Goal: Complete application form: Complete application form

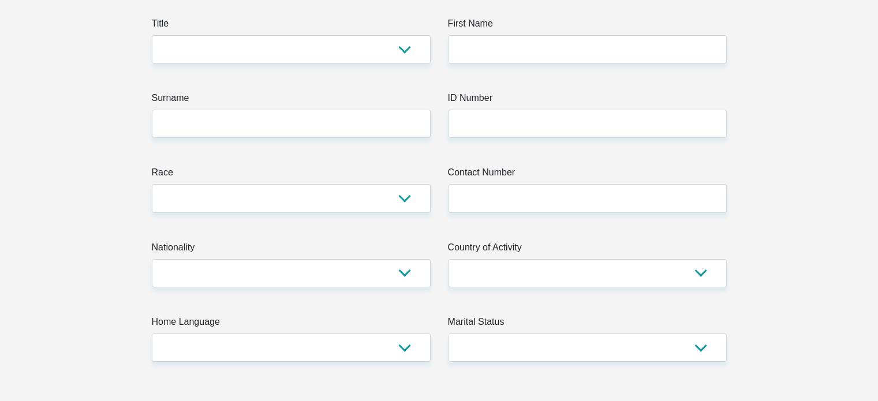
scroll to position [173, 0]
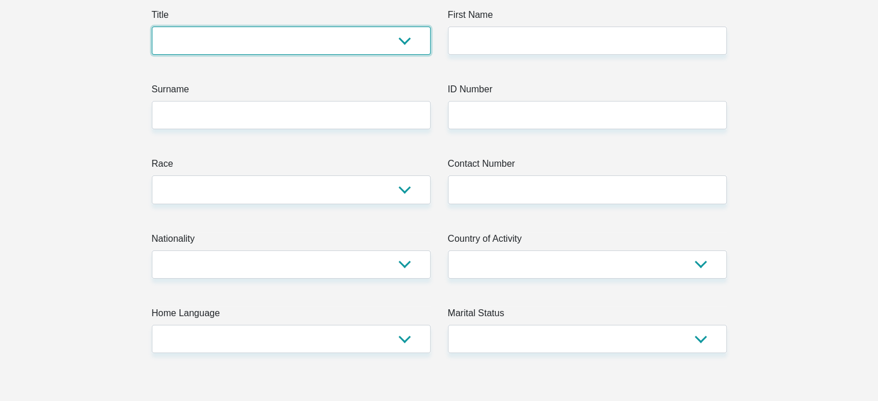
click at [397, 39] on select "Mr Ms Mrs Dr Other" at bounding box center [291, 41] width 279 height 28
select select "Ms"
click at [152, 27] on select "Mr Ms Mrs Dr Other" at bounding box center [291, 41] width 279 height 28
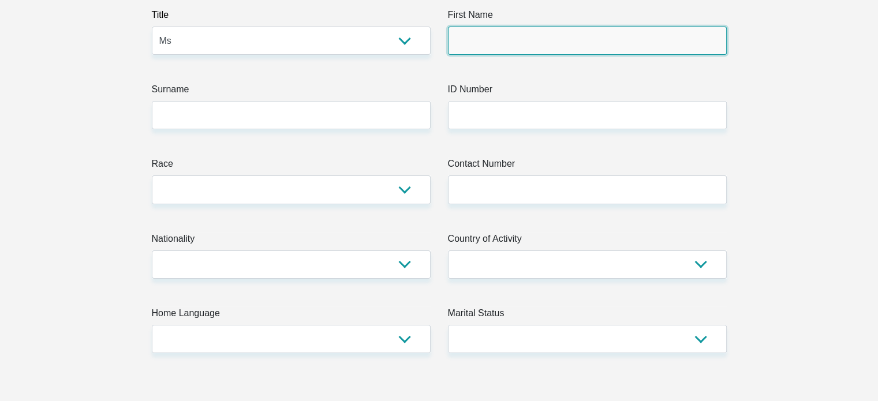
click at [495, 41] on input "First Name" at bounding box center [587, 41] width 279 height 28
type input "Teneille"
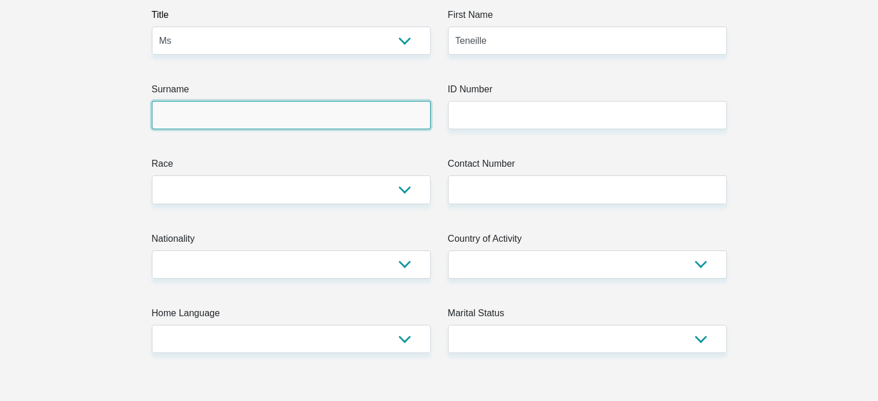
type input "Bora"
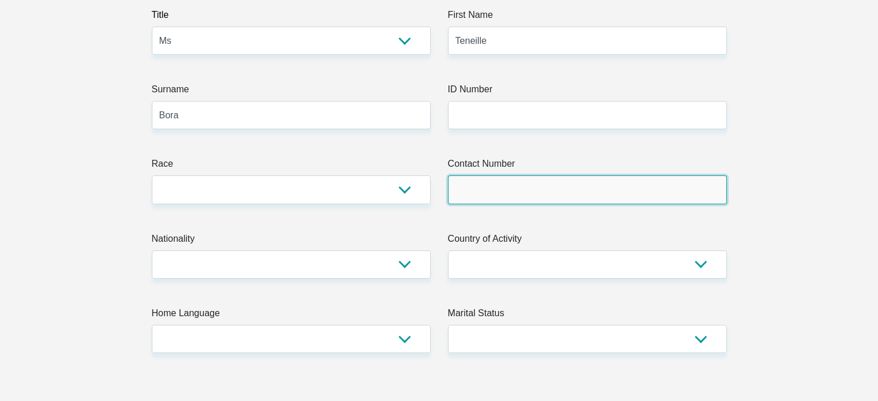
type input "0823604685"
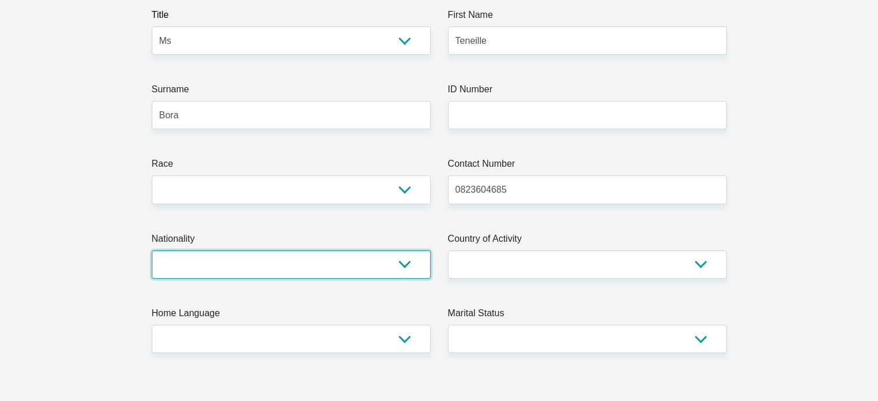
select select "ZAF"
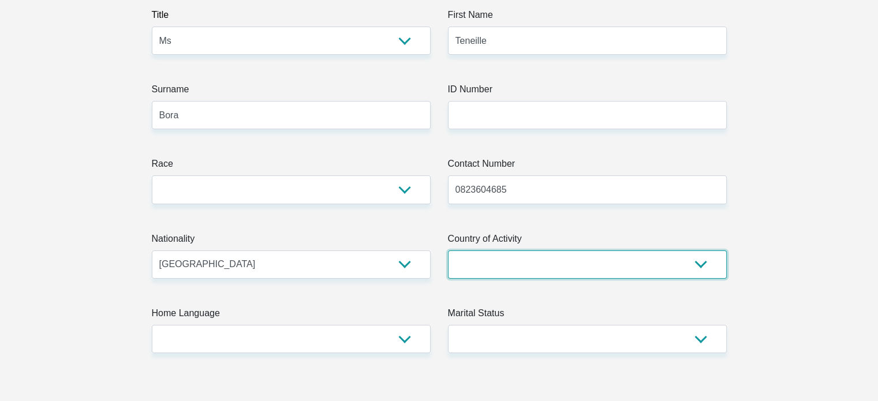
select select "ZAF"
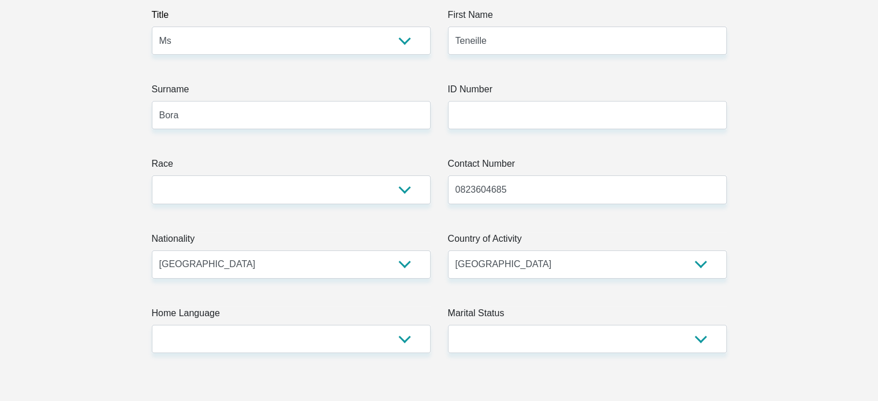
type input "168/9460 Volta Street"
type input "Lenasia"
type input "Johannesburg"
type input "1821"
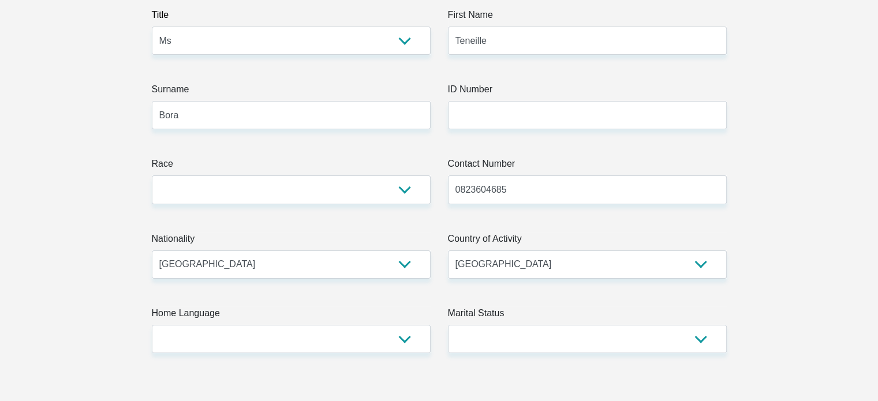
select select "Gauteng"
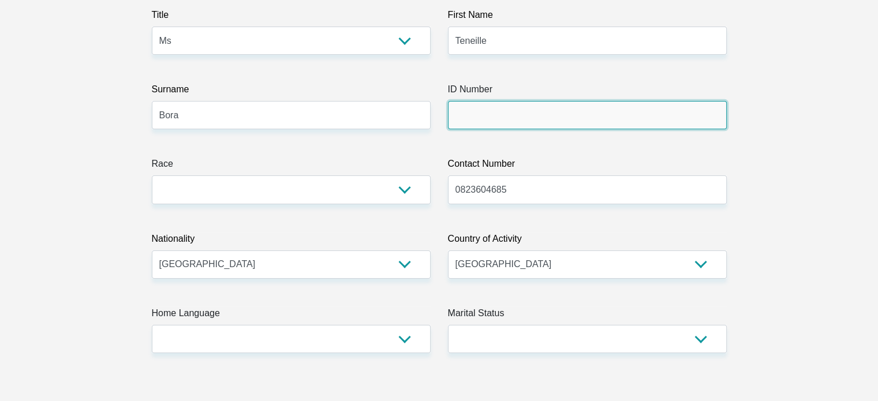
click at [496, 115] on input "ID Number" at bounding box center [587, 115] width 279 height 28
type input "8907190333086"
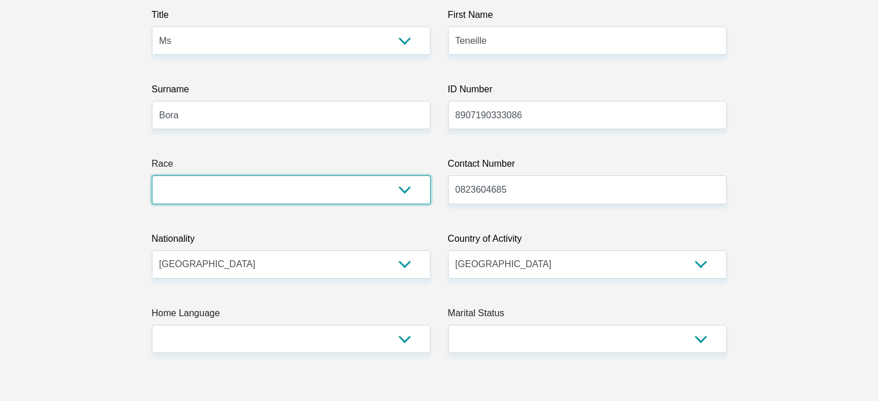
click at [406, 182] on select "Black Coloured Indian White Other" at bounding box center [291, 190] width 279 height 28
select select "3"
click at [152, 176] on select "Black Coloured Indian White Other" at bounding box center [291, 190] width 279 height 28
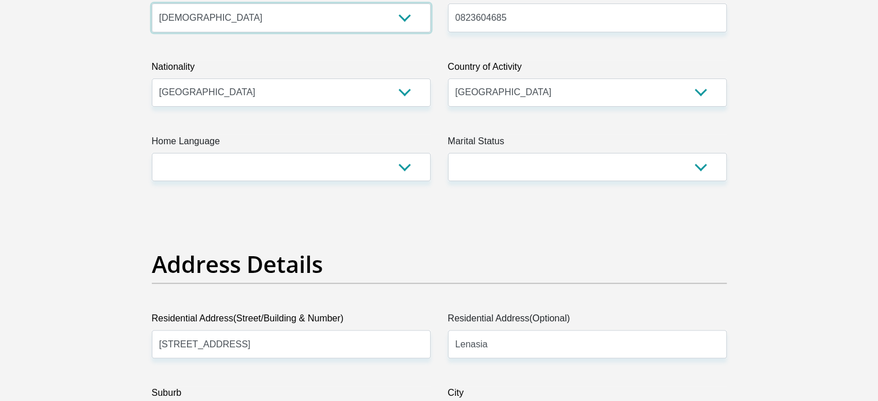
scroll to position [346, 0]
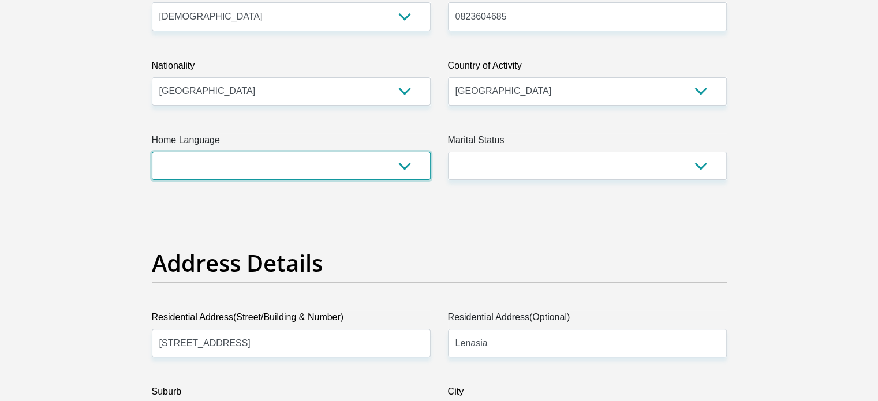
click at [286, 164] on select "Afrikaans English Sepedi South Ndebele Southern Sotho Swati Tsonga Tswana Venda…" at bounding box center [291, 166] width 279 height 28
click at [152, 152] on select "Afrikaans English Sepedi South Ndebele Southern Sotho Swati Tsonga Tswana Venda…" at bounding box center [291, 166] width 279 height 28
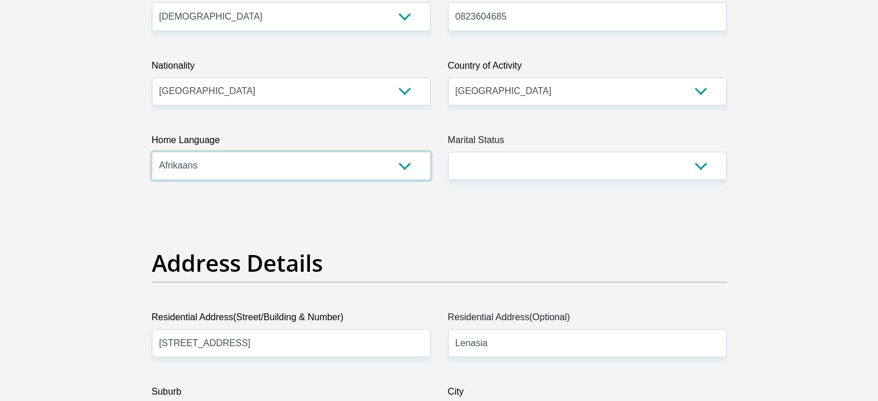
click at [289, 174] on select "Afrikaans English Sepedi South Ndebele Southern Sotho Swati Tsonga Tswana Venda…" at bounding box center [291, 166] width 279 height 28
select select "eng"
click at [152, 152] on select "Afrikaans English Sepedi South Ndebele Southern Sotho Swati Tsonga Tswana Venda…" at bounding box center [291, 166] width 279 height 28
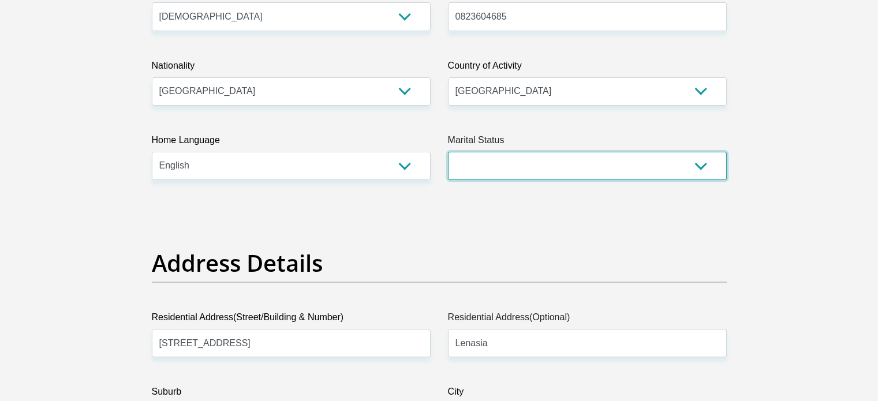
click at [533, 174] on select "Married ANC Single Divorced Widowed Married COP or Customary Law" at bounding box center [587, 166] width 279 height 28
select select "2"
click at [448, 152] on select "Married ANC Single Divorced Widowed Married COP or Customary Law" at bounding box center [587, 166] width 279 height 28
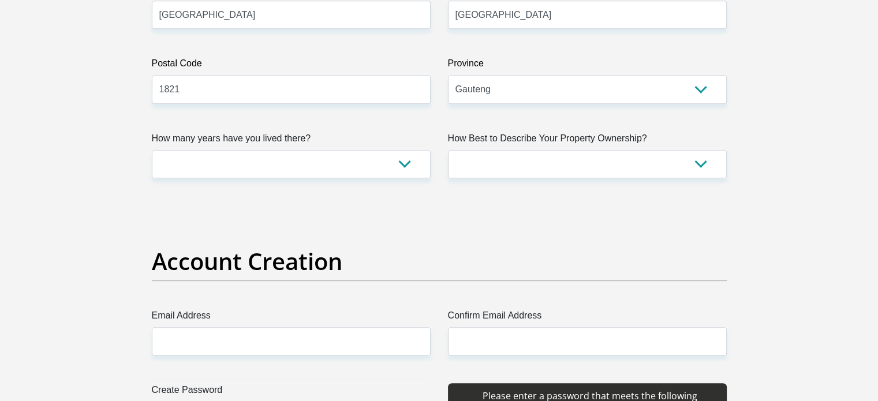
scroll to position [750, 0]
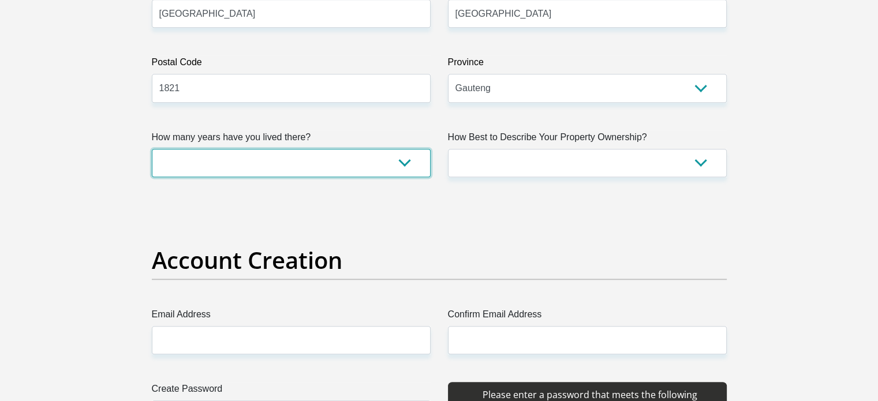
click at [416, 168] on select "less than 1 year 1-3 years 3-5 years 5+ years" at bounding box center [291, 163] width 279 height 28
select select "5"
click at [152, 149] on select "less than 1 year 1-3 years 3-5 years 5+ years" at bounding box center [291, 163] width 279 height 28
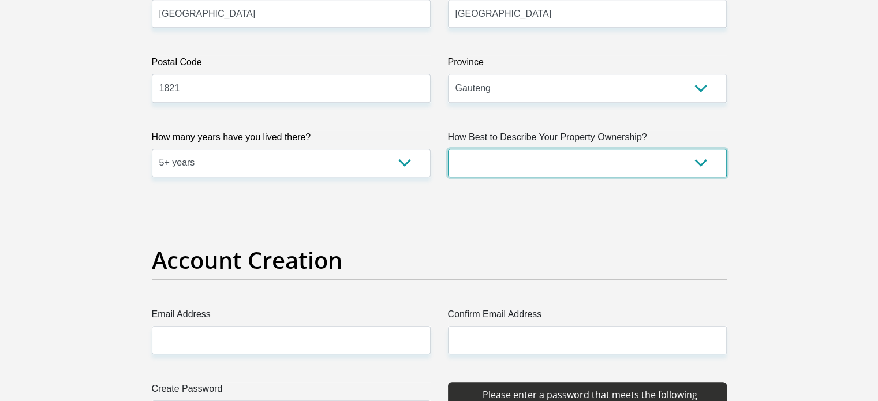
click at [501, 164] on select "Owned Rented Family Owned Company Dwelling" at bounding box center [587, 163] width 279 height 28
select select "Rented"
click at [448, 149] on select "Owned Rented Family Owned Company Dwelling" at bounding box center [587, 163] width 279 height 28
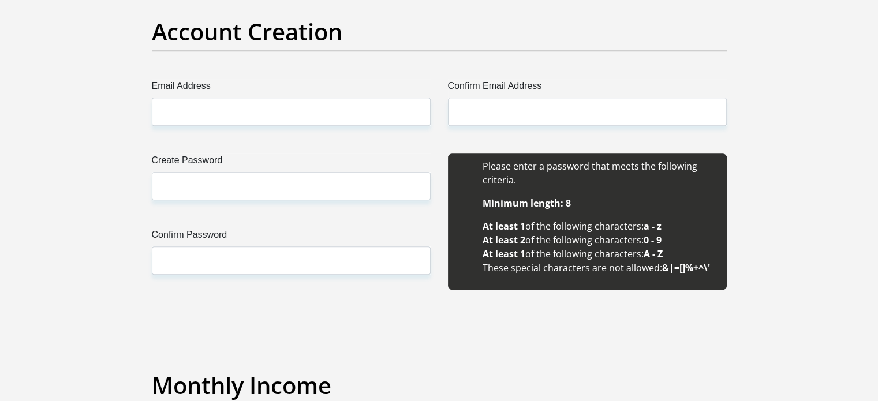
scroll to position [981, 0]
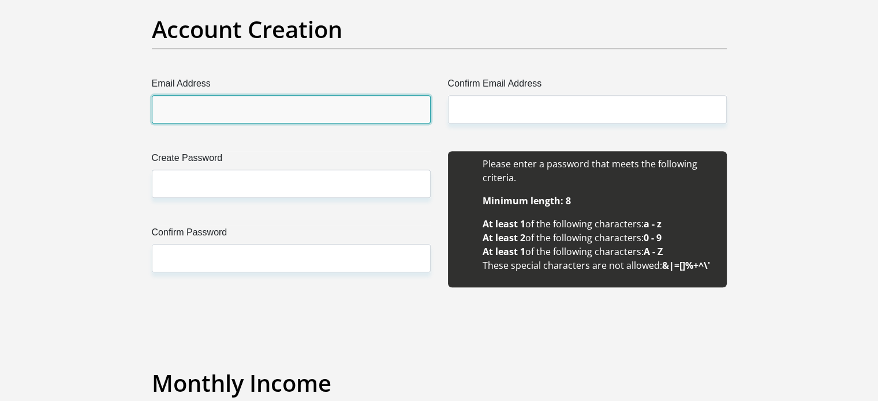
click at [330, 99] on input "Email Address" at bounding box center [291, 109] width 279 height 28
type input "aaliyahw1912@gmail.com"
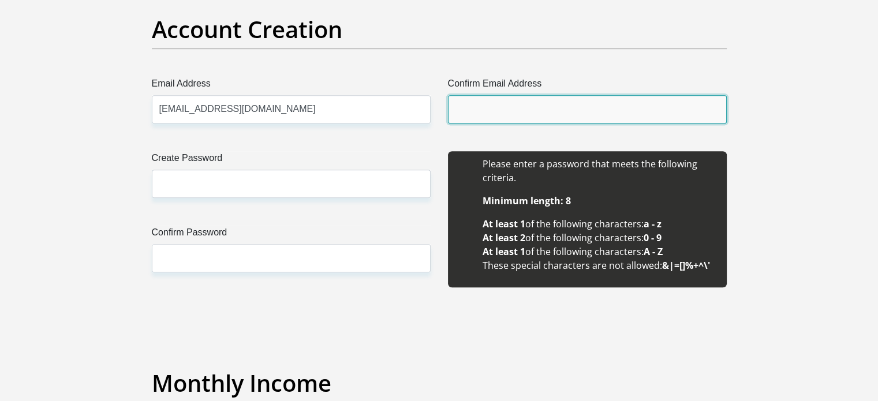
type input "aaliyahw1912@gmail.com"
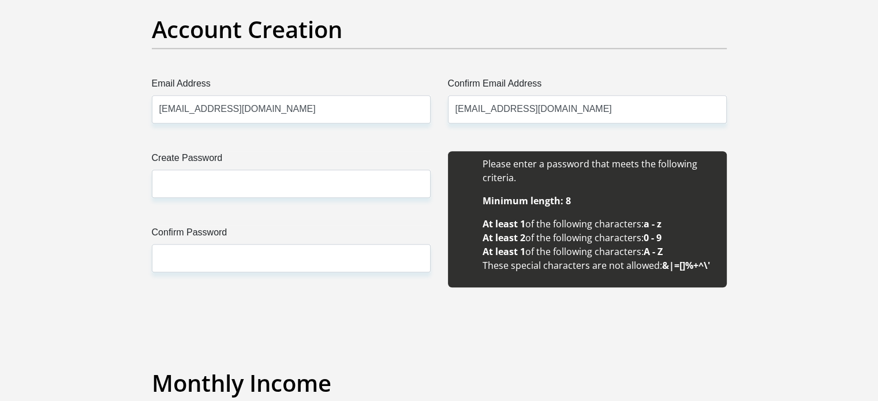
type input "Teneille"
type input "Bora"
type input "0823604685"
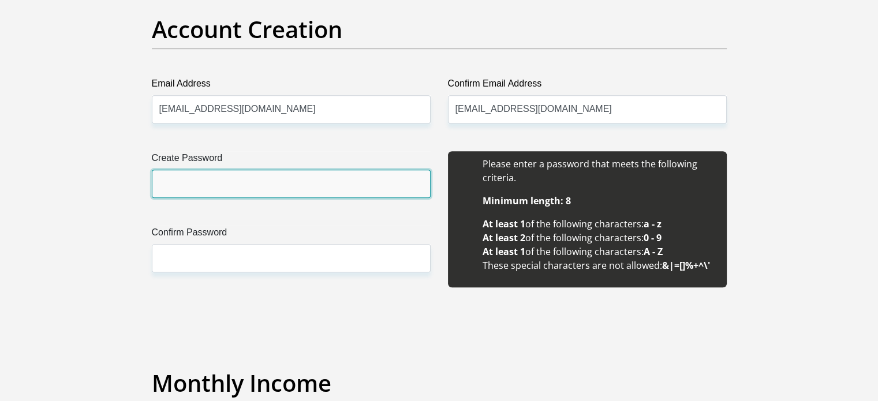
click at [321, 177] on input "Create Password" at bounding box center [291, 184] width 279 height 28
type input "Taylen12@"
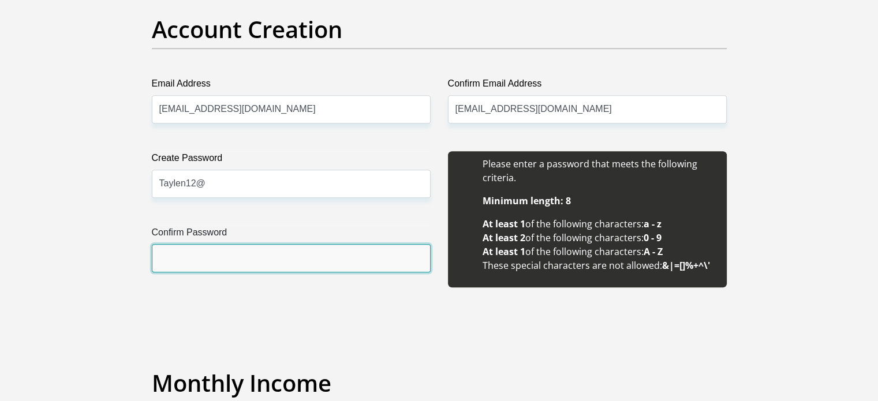
click at [262, 256] on input "Confirm Password" at bounding box center [291, 258] width 279 height 28
type input "Taylen12@"
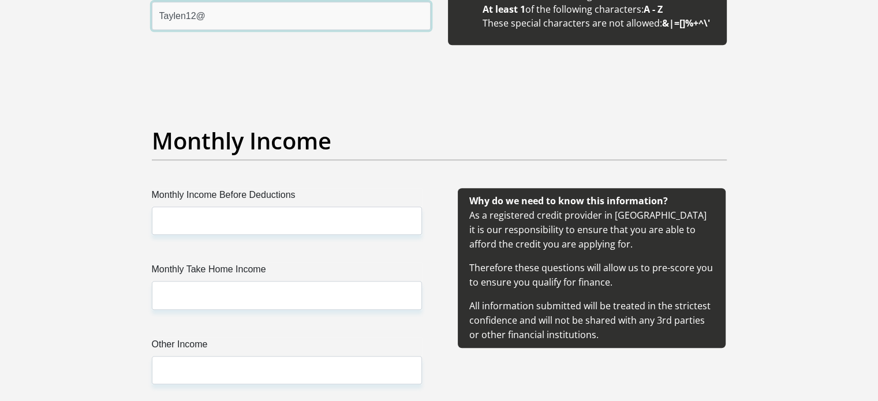
scroll to position [1270, 0]
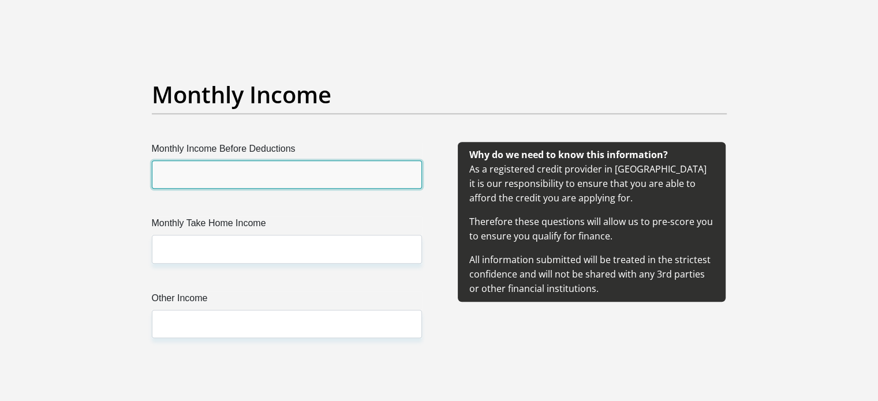
click at [256, 174] on input "Monthly Income Before Deductions" at bounding box center [287, 174] width 270 height 28
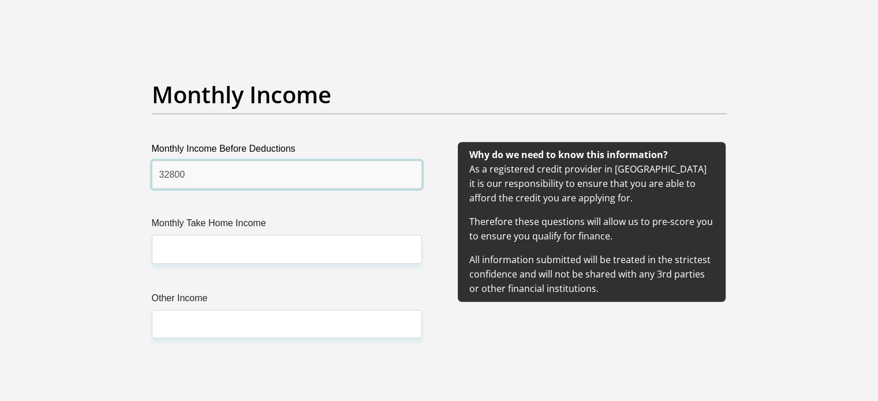
type input "32800"
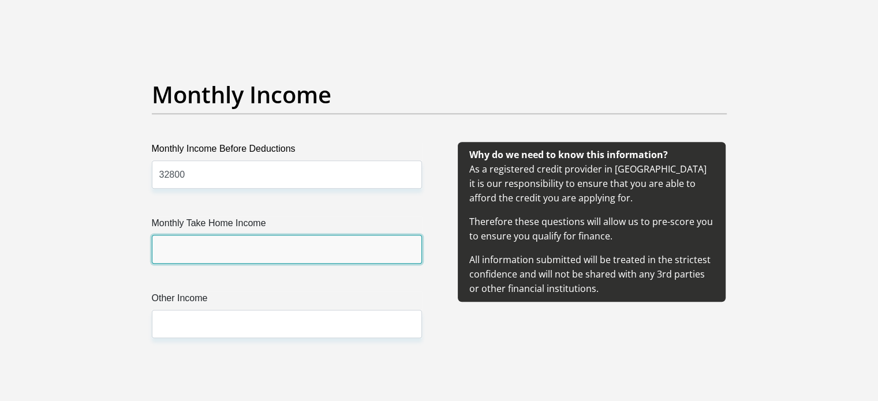
click at [259, 235] on input "Monthly Take Home Income" at bounding box center [287, 249] width 270 height 28
type input "25378"
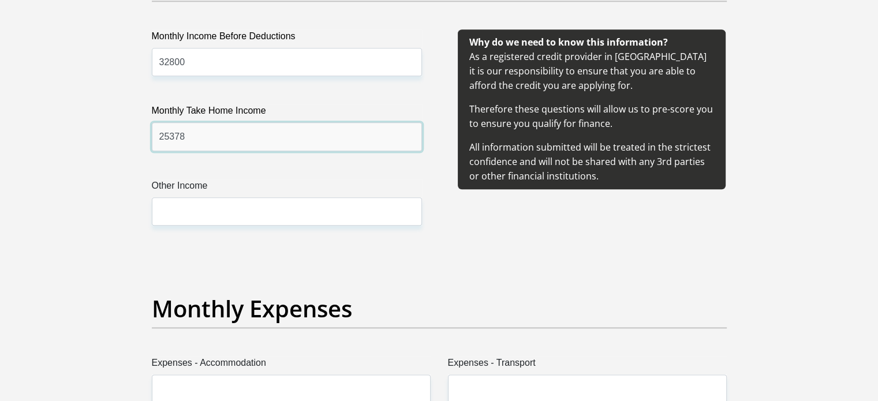
scroll to position [1386, 0]
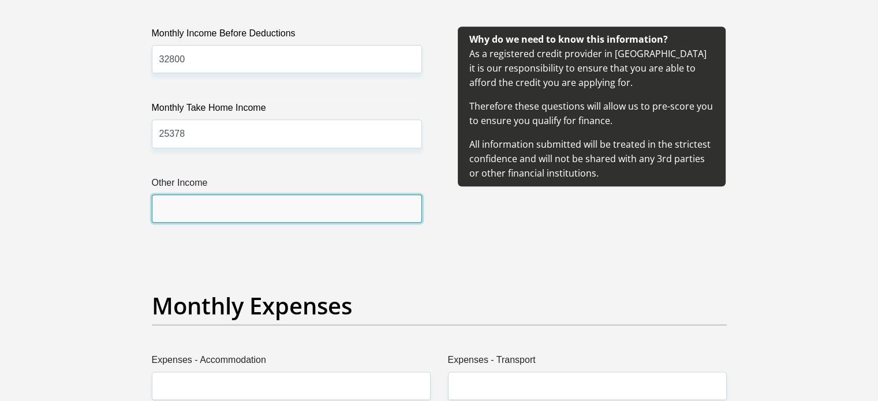
click at [249, 221] on input "Other Income" at bounding box center [287, 209] width 270 height 28
type input "2500"
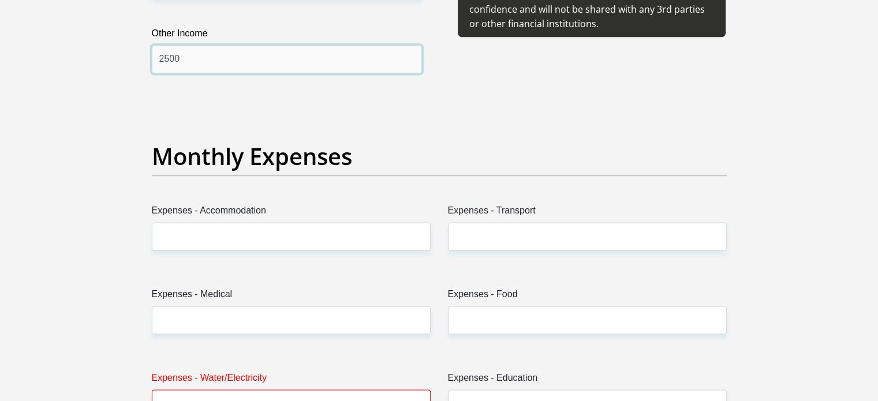
scroll to position [1559, 0]
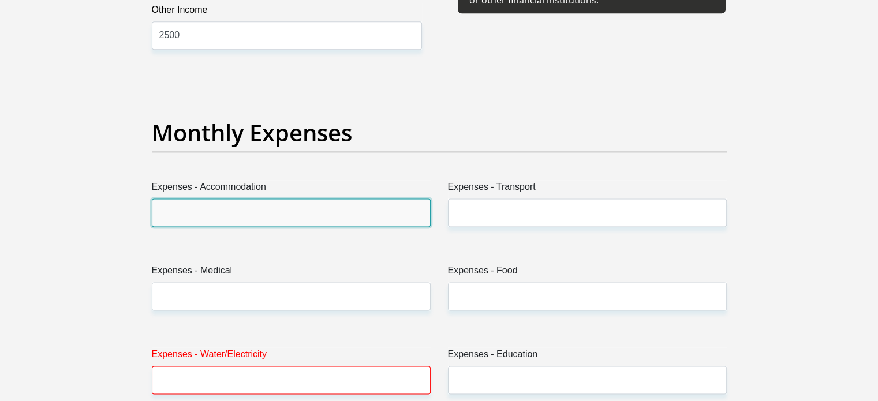
click at [270, 199] on input "Expenses - Accommodation" at bounding box center [291, 213] width 279 height 28
type input "4500"
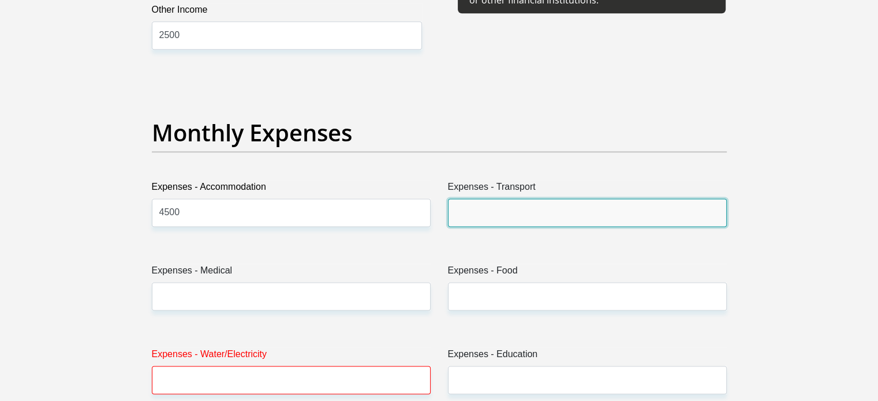
click at [499, 219] on input "Expenses - Transport" at bounding box center [587, 213] width 279 height 28
type input "0"
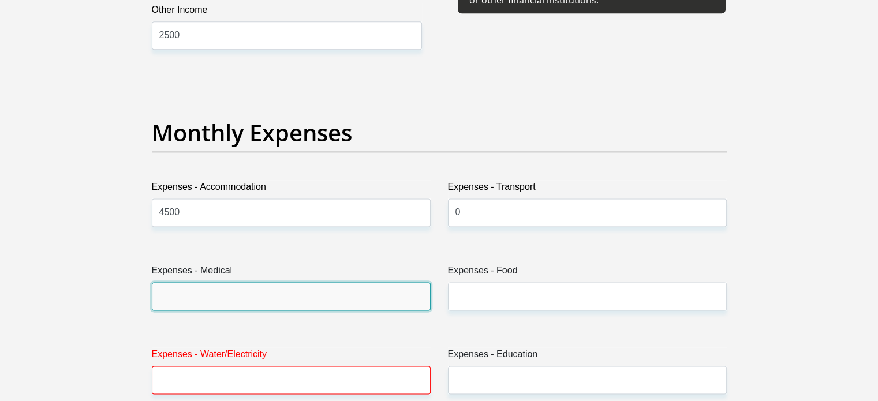
click at [314, 290] on input "Expenses - Medical" at bounding box center [291, 296] width 279 height 28
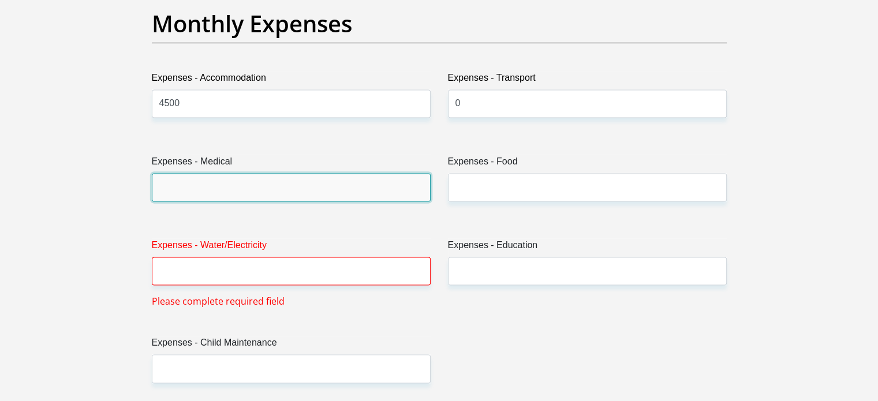
scroll to position [1674, 0]
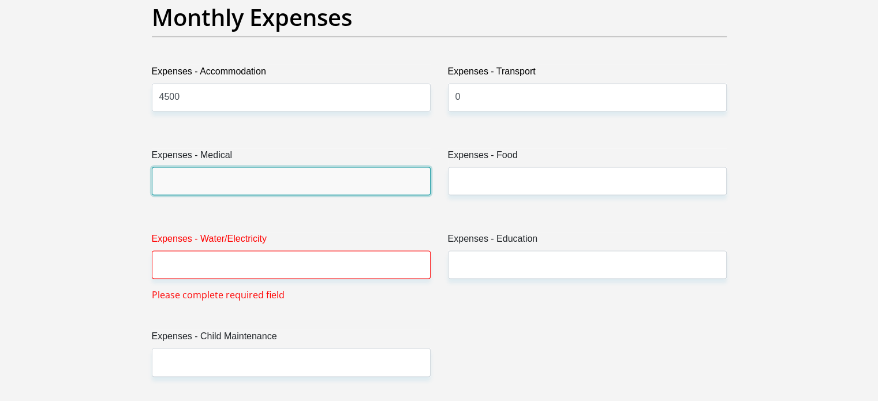
type input "4"
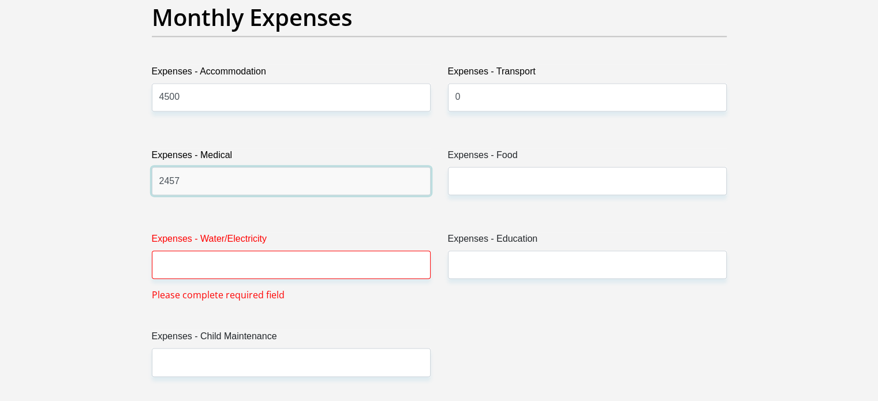
type input "2457"
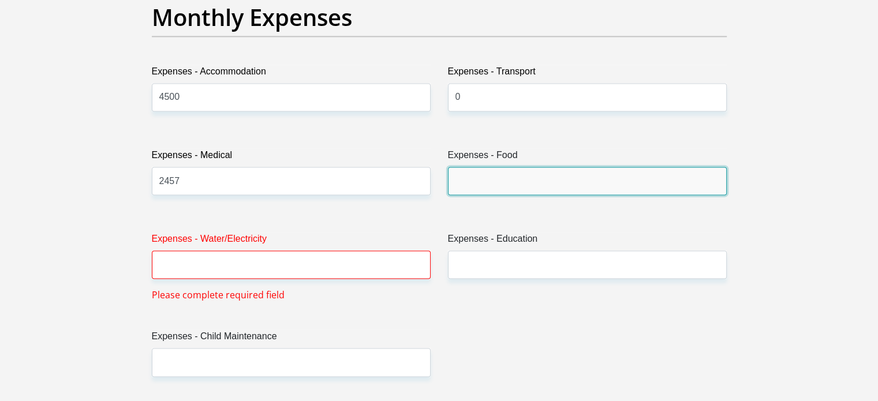
click at [480, 180] on input "Expenses - Food" at bounding box center [587, 181] width 279 height 28
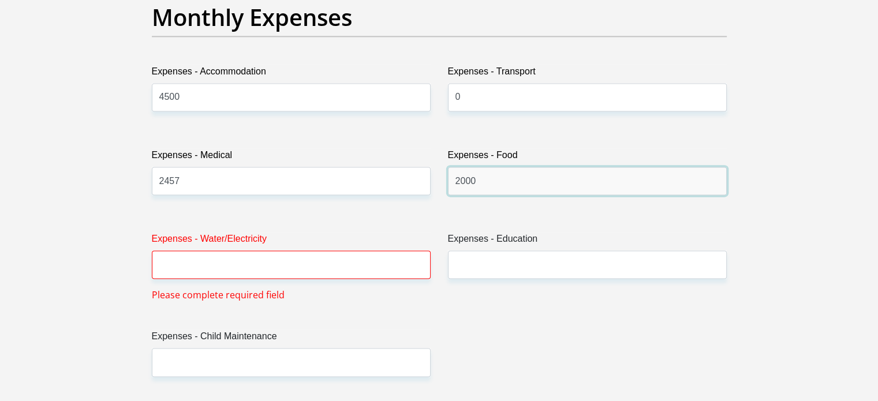
type input "2000"
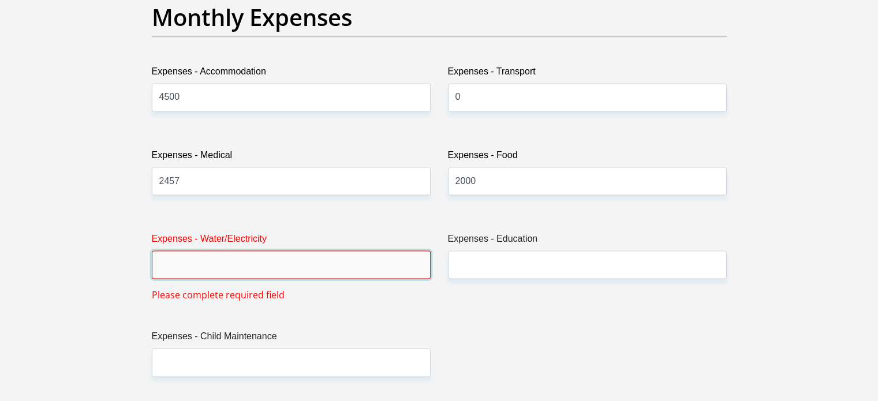
click at [338, 270] on input "Expenses - Water/Electricity" at bounding box center [291, 265] width 279 height 28
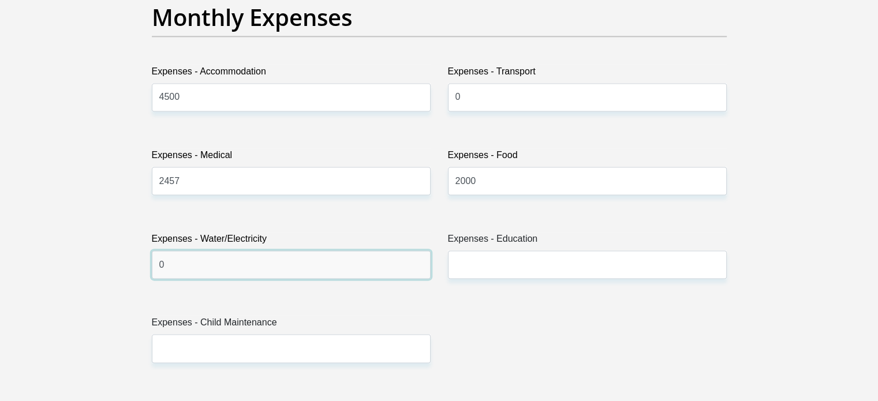
type input "0"
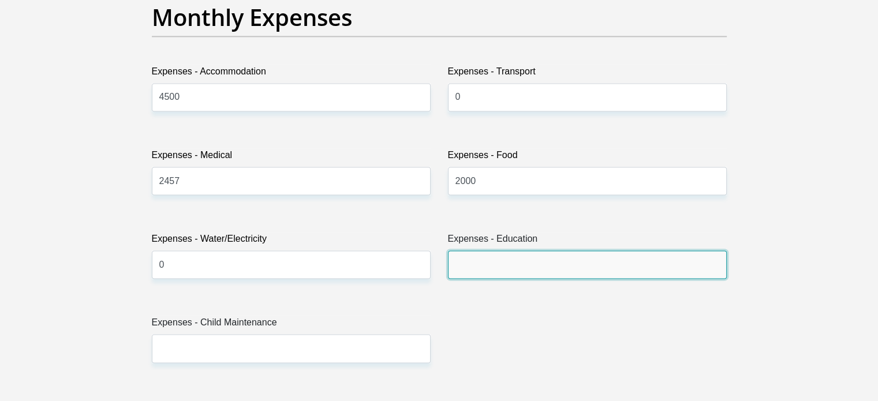
click at [487, 263] on input "Expenses - Education" at bounding box center [587, 265] width 279 height 28
type input "0"
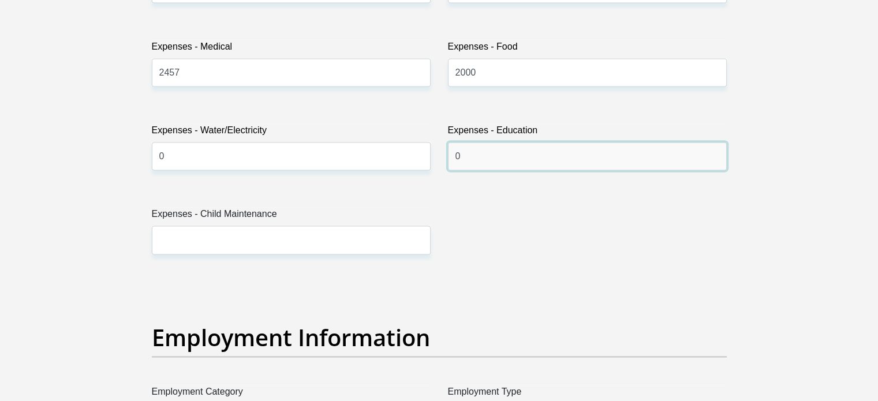
scroll to position [1790, 0]
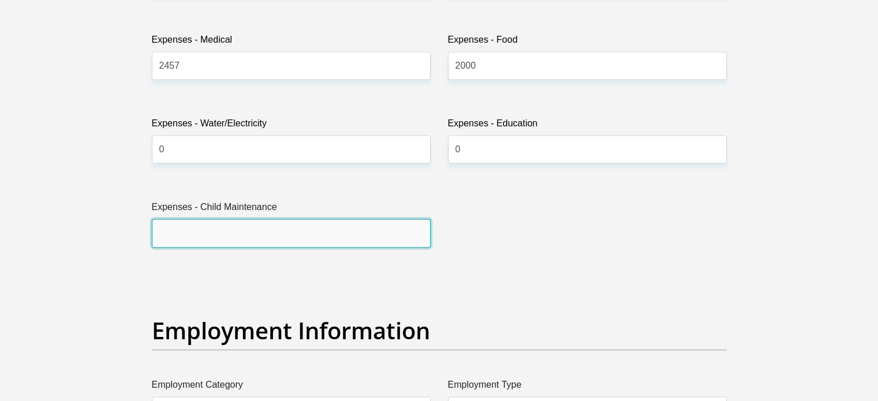
click at [252, 227] on input "Expenses - Child Maintenance" at bounding box center [291, 233] width 279 height 28
type input "0"
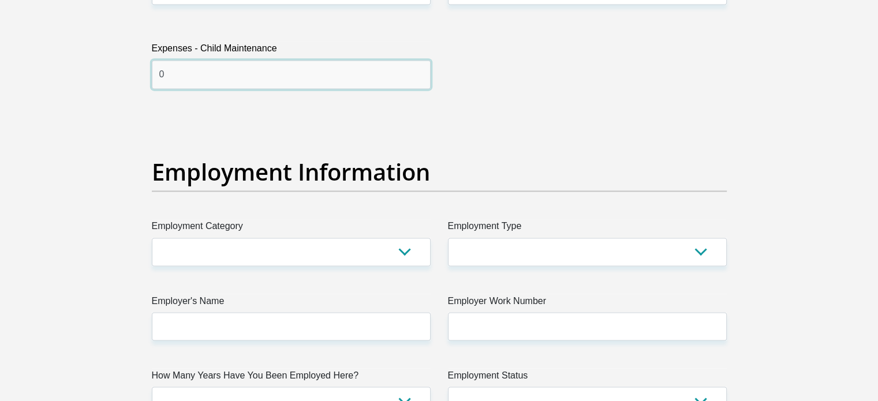
scroll to position [1963, 0]
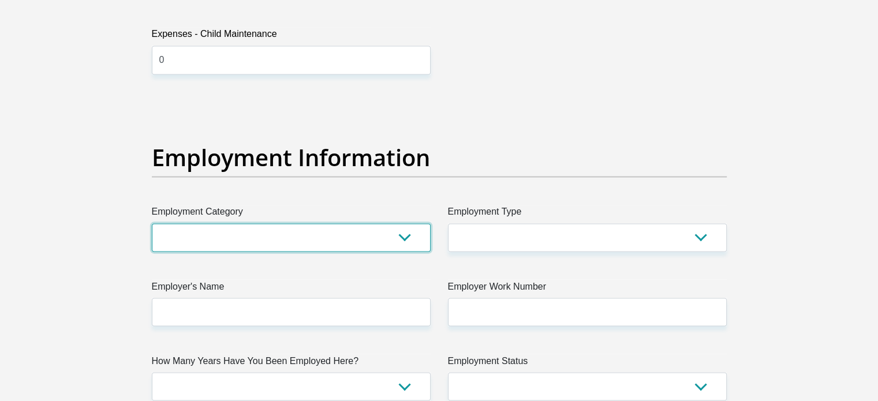
click at [256, 236] on select "AGRICULTURE ALCOHOL & TOBACCO CONSTRUCTION MATERIALS METALLURGY EQUIPMENT FOR R…" at bounding box center [291, 237] width 279 height 28
select select "76"
click at [152, 223] on select "AGRICULTURE ALCOHOL & TOBACCO CONSTRUCTION MATERIALS METALLURGY EQUIPMENT FOR R…" at bounding box center [291, 237] width 279 height 28
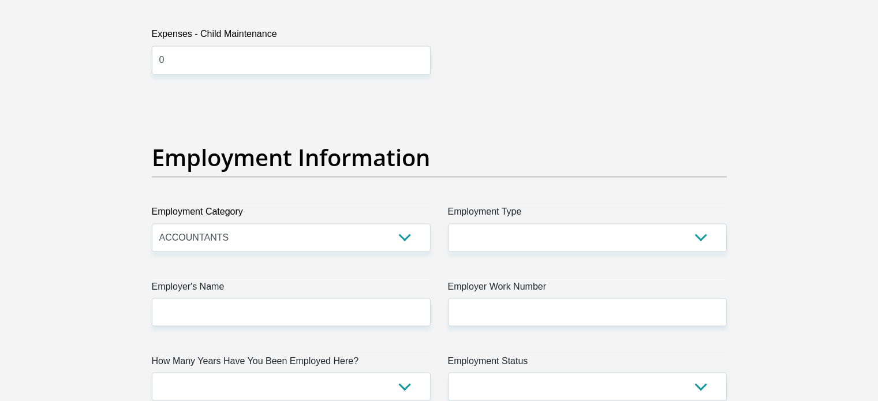
click at [544, 251] on div "Title Mr Ms Mrs Dr Other First Name Teneille Surname Bora ID Number 89071903330…" at bounding box center [439, 96] width 592 height 3757
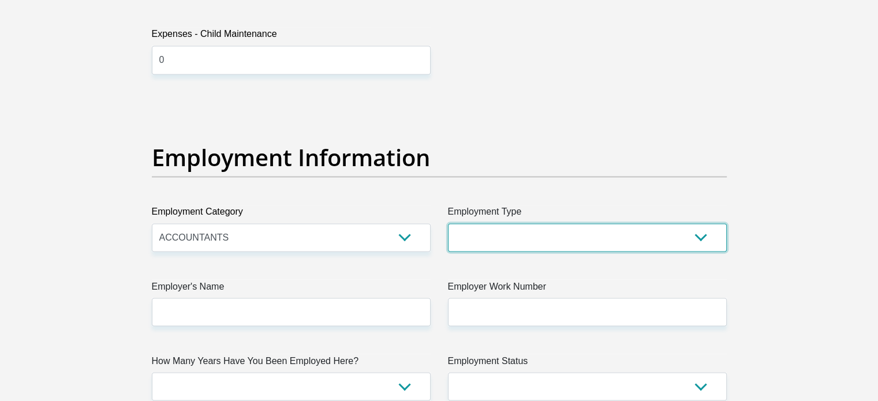
click at [544, 240] on select "College/Lecturer Craft Seller Creative Driver Executive Farmer Forces - Non Com…" at bounding box center [587, 237] width 279 height 28
select select "Office Staff/Clerk"
click at [448, 223] on select "College/Lecturer Craft Seller Creative Driver Executive Farmer Forces - Non Com…" at bounding box center [587, 237] width 279 height 28
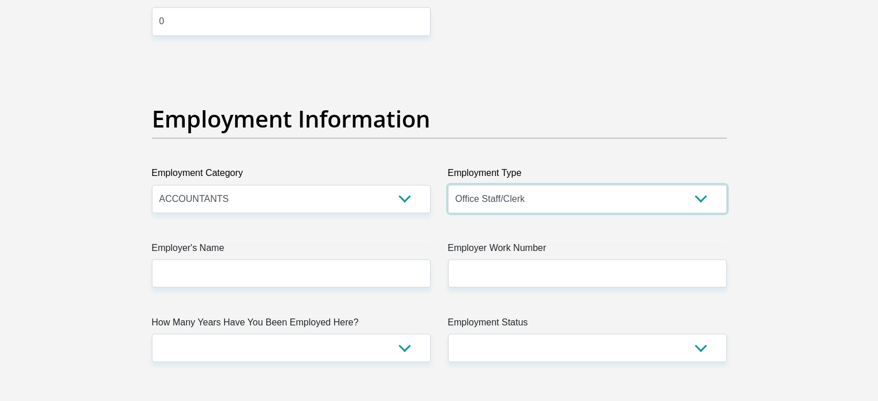
scroll to position [2194, 0]
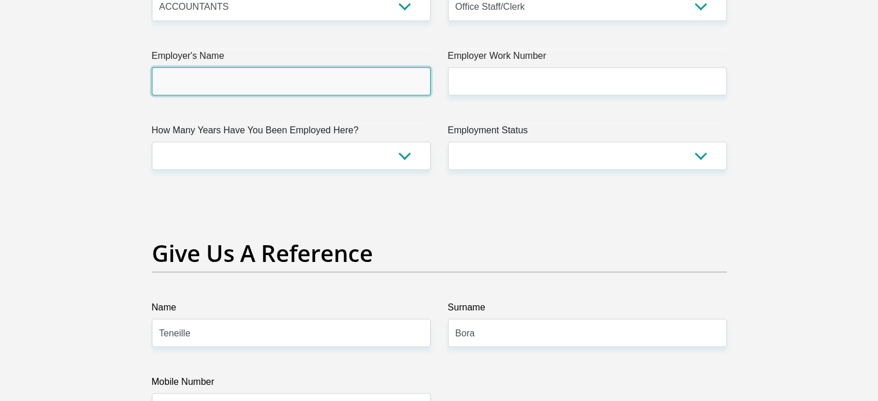
click at [294, 80] on input "Employer's Name" at bounding box center [291, 81] width 279 height 28
type input "IgniteCFS"
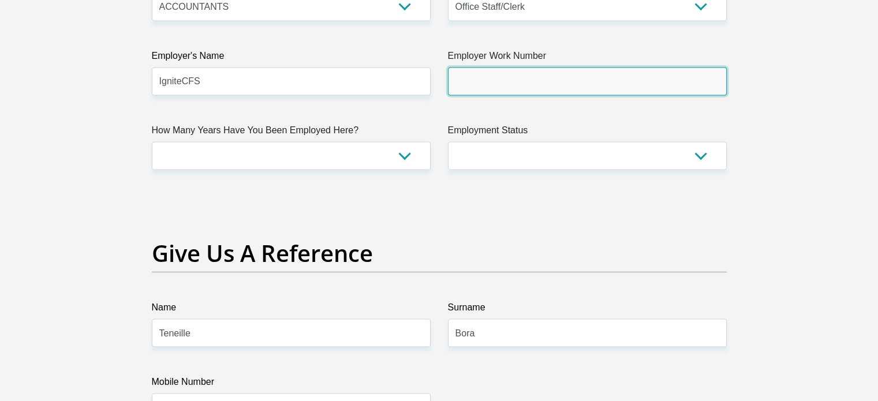
click at [502, 82] on input "Employer Work Number" at bounding box center [587, 81] width 279 height 28
type input "0871353406"
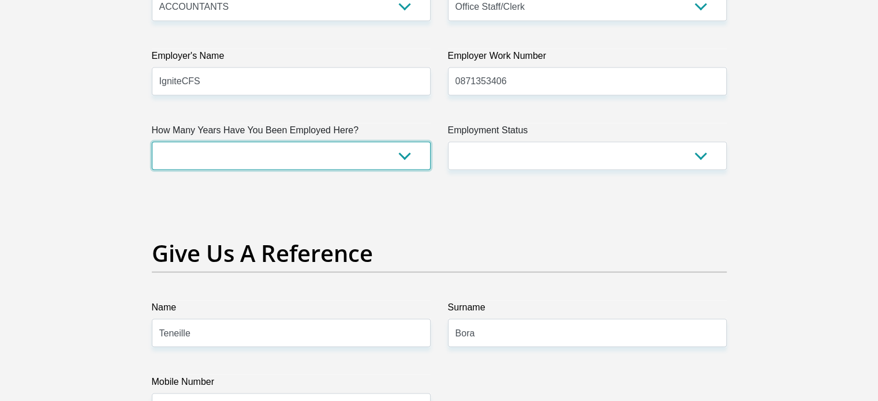
click at [315, 154] on select "less than 1 year 1-3 years 3-5 years 5+ years" at bounding box center [291, 155] width 279 height 28
select select "60"
click at [152, 141] on select "less than 1 year 1-3 years 3-5 years 5+ years" at bounding box center [291, 155] width 279 height 28
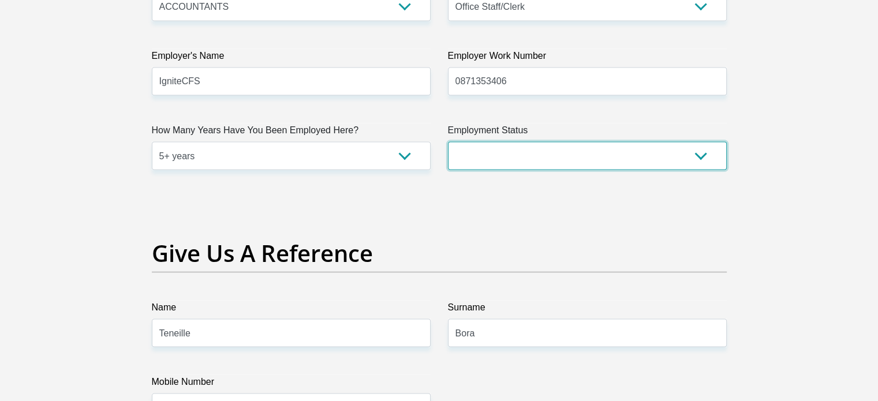
click at [473, 151] on select "Permanent/Full-time Part-time/Casual Contract Worker Self-Employed Housewife Re…" at bounding box center [587, 155] width 279 height 28
select select "1"
click at [448, 141] on select "Permanent/Full-time Part-time/Casual Contract Worker Self-Employed Housewife Re…" at bounding box center [587, 155] width 279 height 28
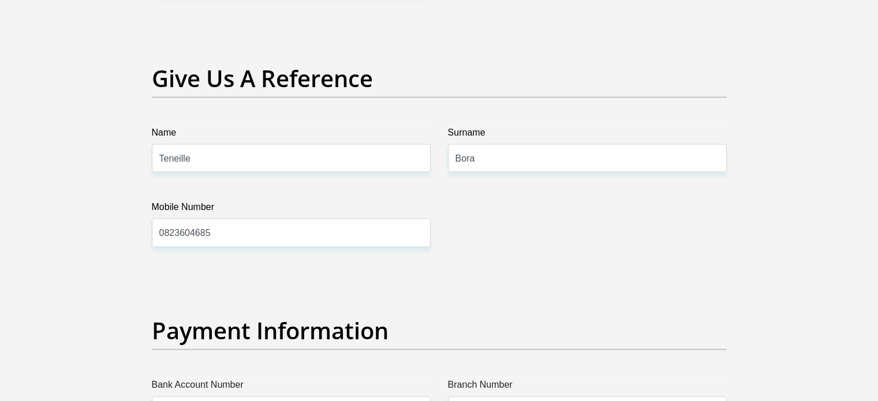
scroll to position [2482, 0]
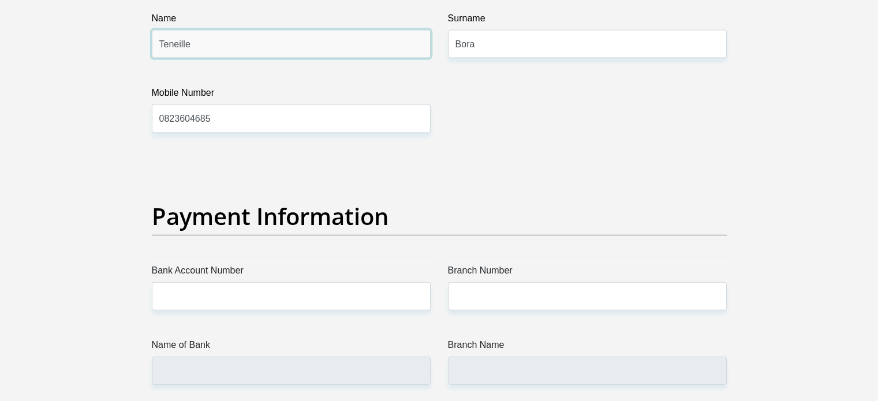
click at [238, 30] on input "Teneille" at bounding box center [291, 44] width 279 height 28
type input "Laeeqa"
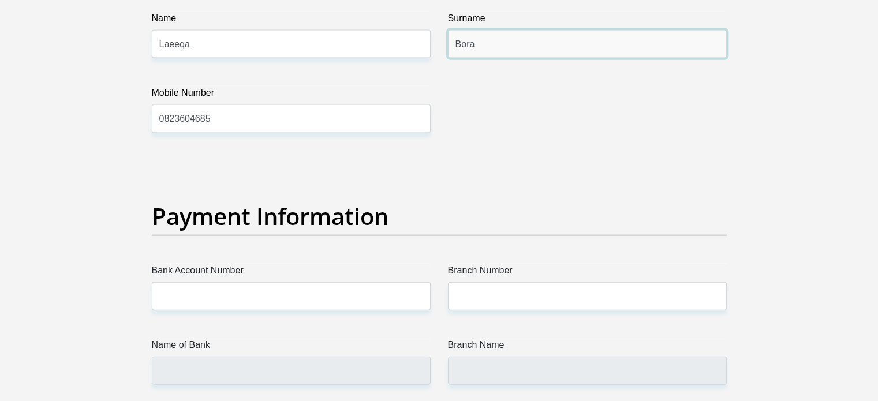
click at [520, 55] on input "Bora" at bounding box center [587, 44] width 279 height 28
type input "Salejee"
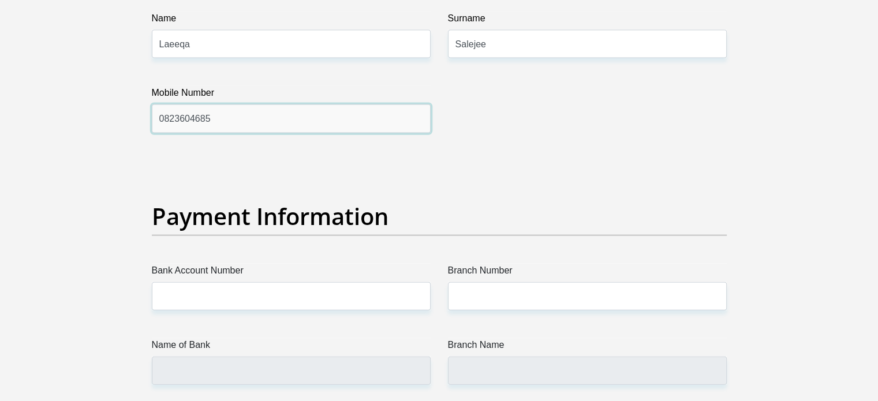
click at [278, 120] on input "0823604685" at bounding box center [291, 118] width 279 height 28
type input "0840768415"
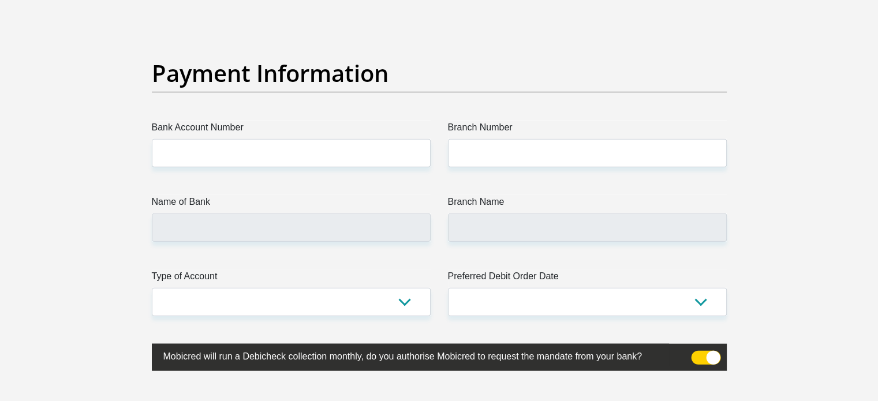
scroll to position [2713, 0]
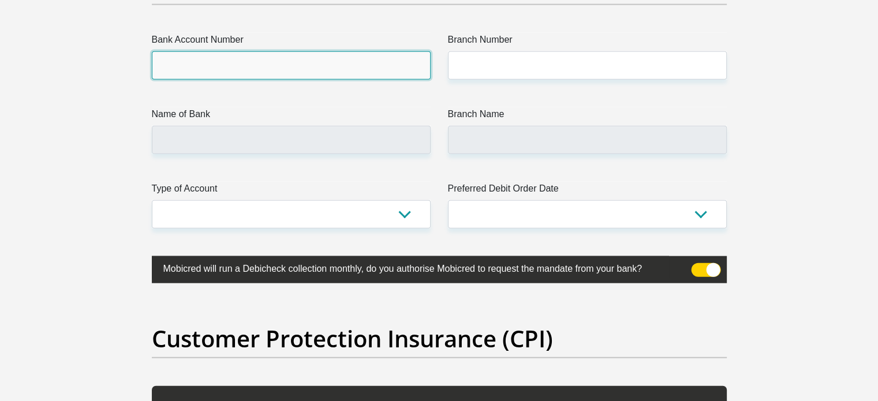
click at [222, 57] on input "Bank Account Number" at bounding box center [291, 65] width 279 height 28
type input "1911369634"
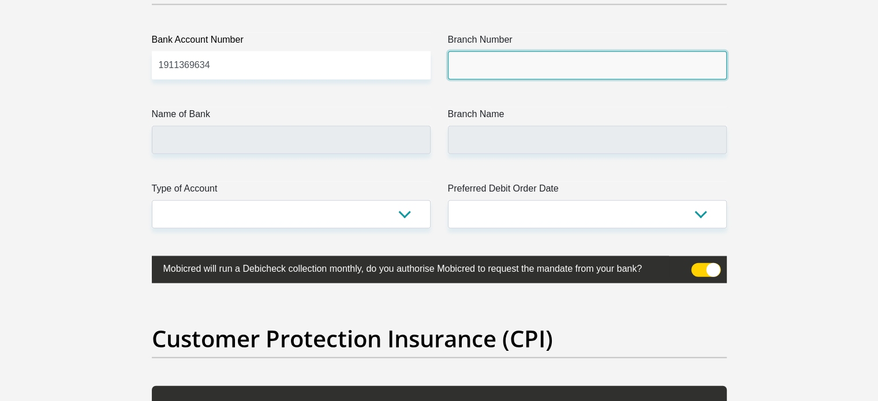
click at [466, 66] on input "Branch Number" at bounding box center [587, 65] width 279 height 28
type input "470010"
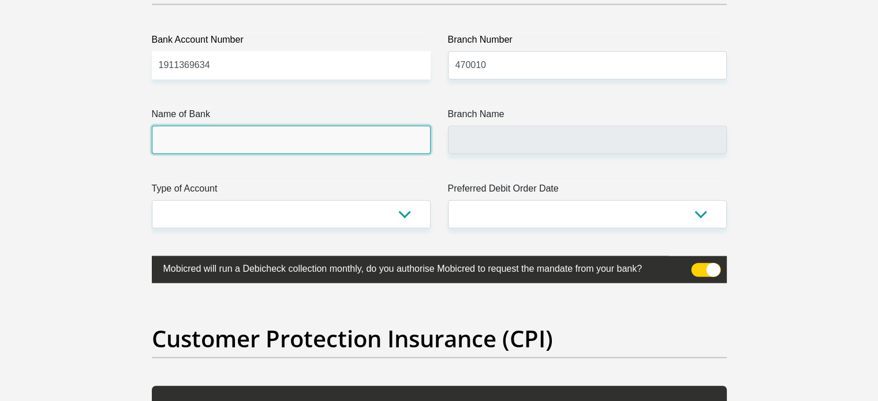
click at [341, 141] on input "Name of Bank" at bounding box center [291, 140] width 279 height 28
type input "CAPITEC BANK LIMITED"
type input "CAPITEC BANK CPC"
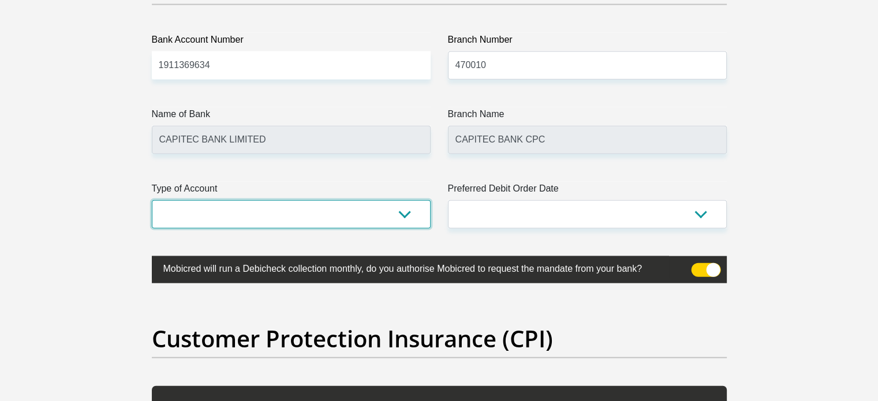
click at [314, 219] on select "Cheque Savings" at bounding box center [291, 214] width 279 height 28
select select "SAV"
click at [152, 200] on select "Cheque Savings" at bounding box center [291, 214] width 279 height 28
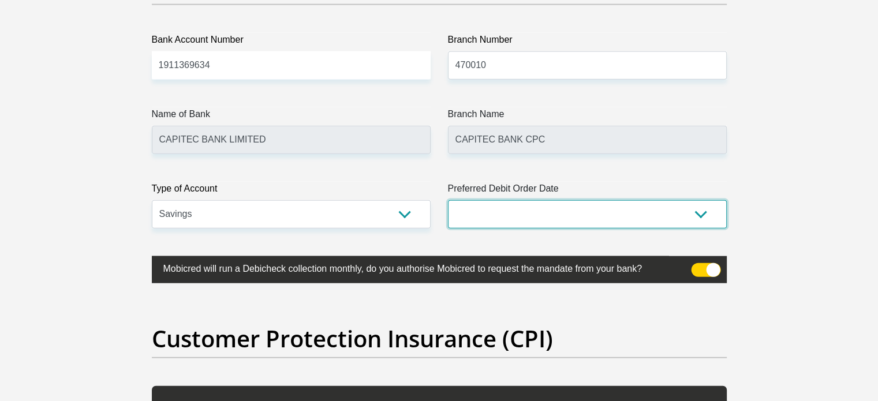
click at [481, 223] on select "1st 2nd 3rd 4th 5th 7th 18th 19th 20th 21st 22nd 23rd 24th 25th 26th 27th 28th …" at bounding box center [587, 214] width 279 height 28
select select "28"
click at [448, 200] on select "1st 2nd 3rd 4th 5th 7th 18th 19th 20th 21st 22nd 23rd 24th 25th 26th 27th 28th …" at bounding box center [587, 214] width 279 height 28
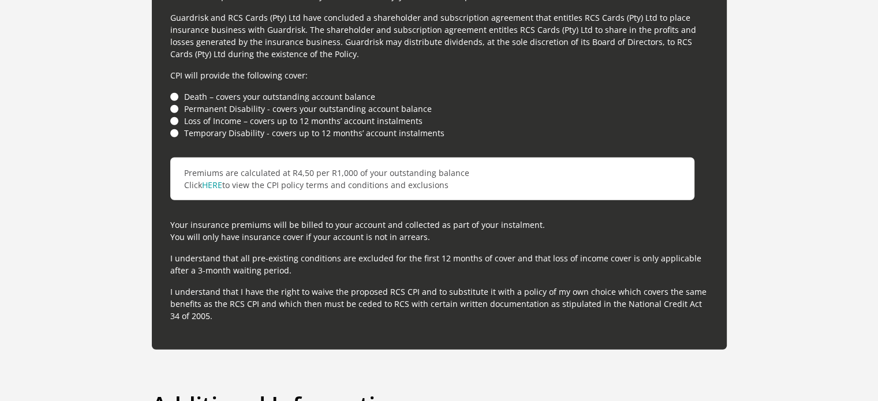
scroll to position [3233, 0]
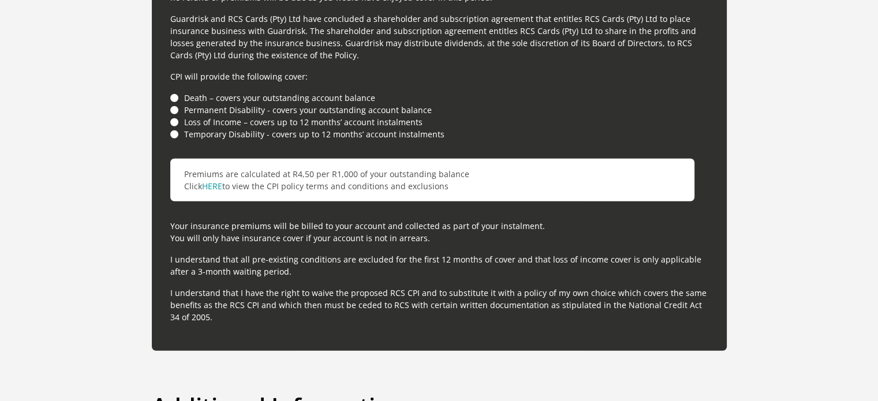
click at [176, 96] on li "Death – covers your outstanding account balance" at bounding box center [439, 98] width 538 height 12
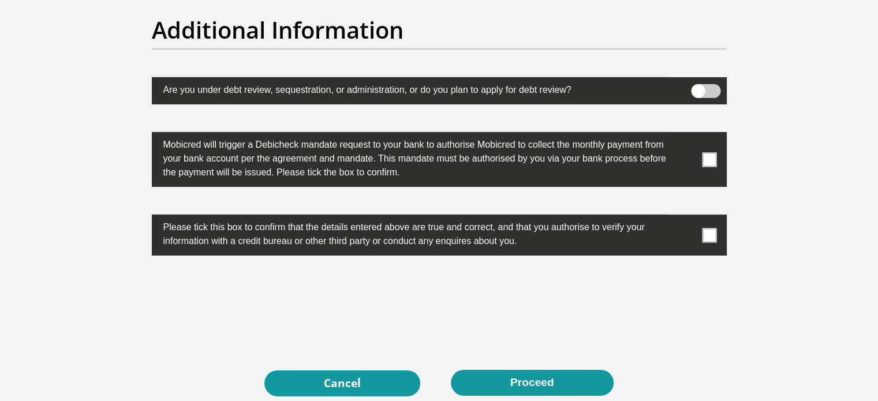
scroll to position [3637, 0]
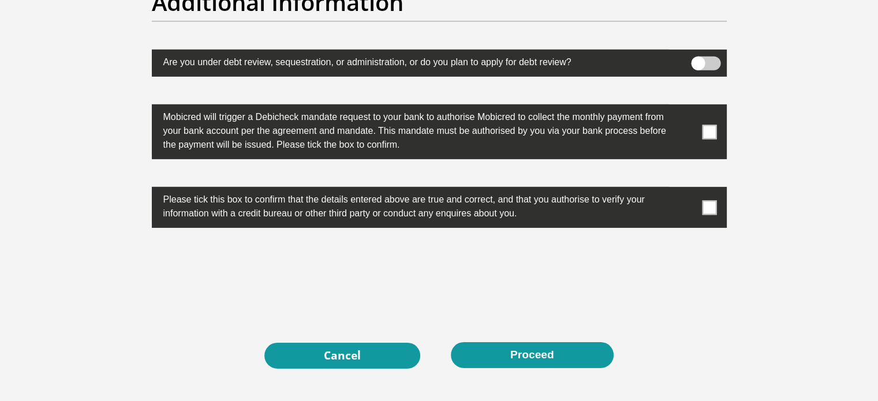
click at [715, 61] on span at bounding box center [705, 64] width 29 height 14
click at [698, 59] on input "checkbox" at bounding box center [698, 59] width 0 height 0
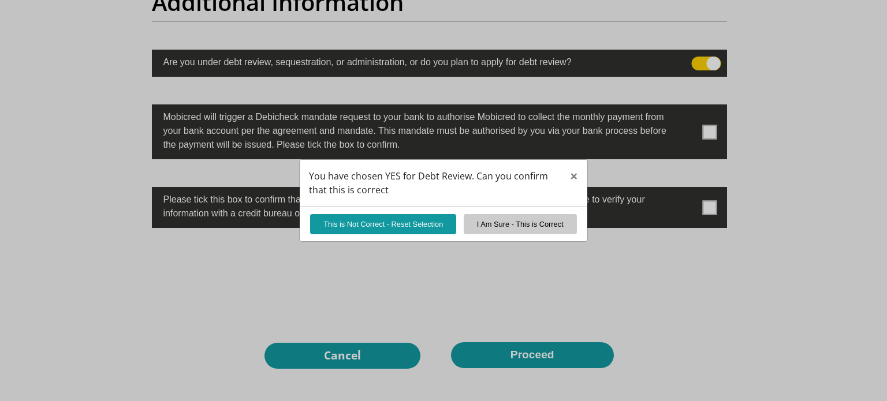
click at [695, 60] on div "You have chosen YES for Debt Review. Can you confirm that this is correct × Thi…" at bounding box center [443, 200] width 887 height 401
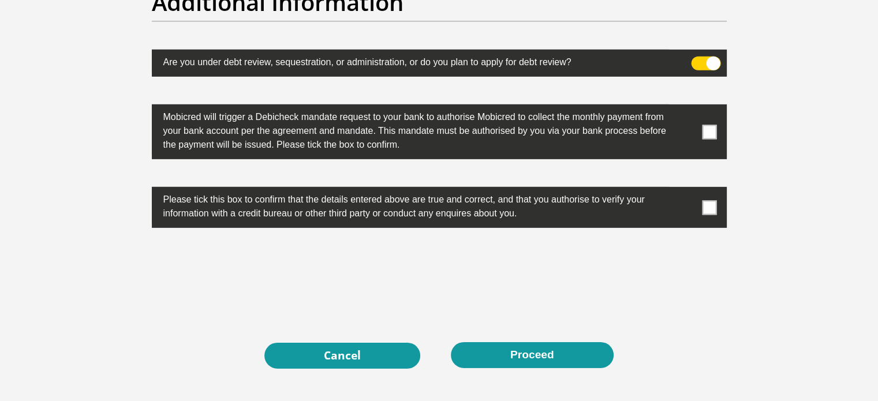
click at [694, 58] on span at bounding box center [705, 64] width 29 height 14
click at [698, 59] on input "checkbox" at bounding box center [698, 59] width 0 height 0
click at [714, 128] on span at bounding box center [709, 132] width 14 height 14
click at [686, 107] on input "checkbox" at bounding box center [686, 107] width 0 height 0
click at [709, 207] on span at bounding box center [709, 207] width 14 height 14
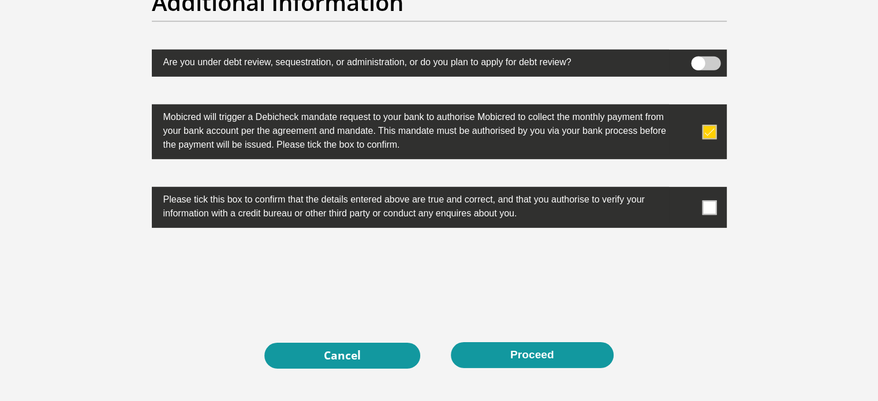
click at [686, 190] on input "checkbox" at bounding box center [686, 190] width 0 height 0
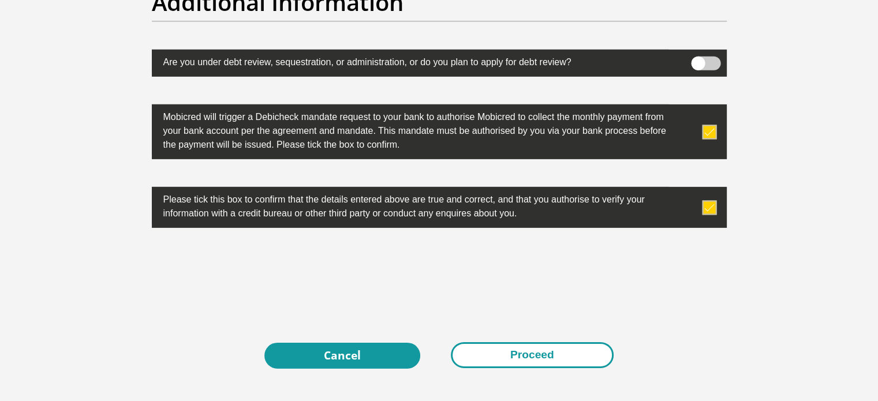
click at [543, 345] on button "Proceed" at bounding box center [532, 355] width 163 height 26
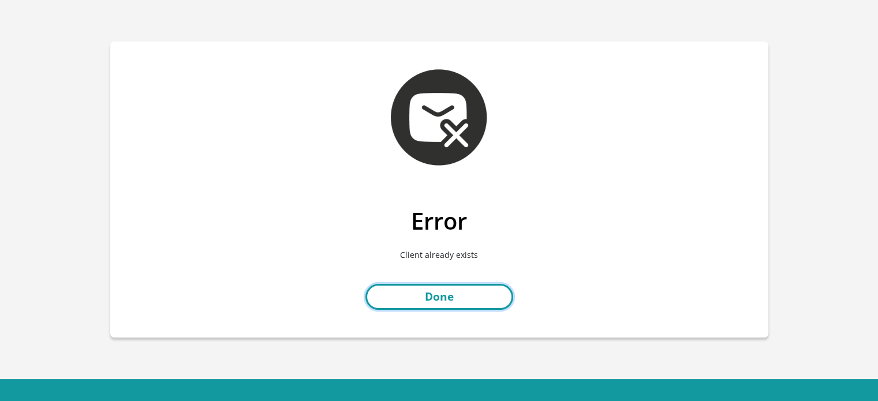
click at [458, 303] on link "Done" at bounding box center [439, 297] width 148 height 26
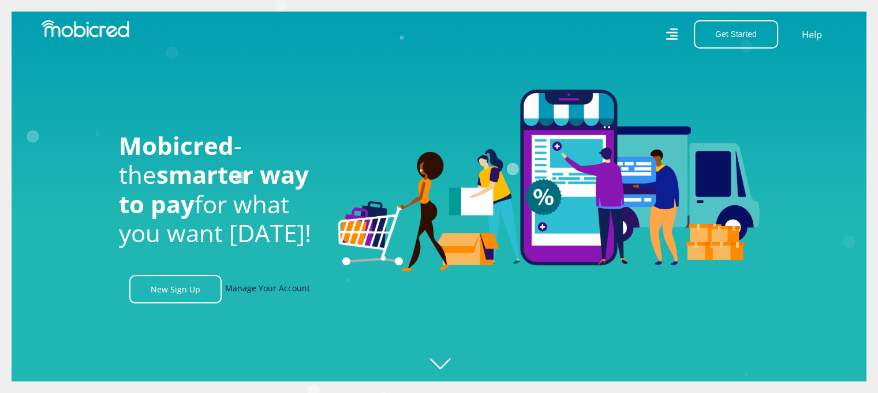
click at [274, 290] on link "Manage Your Account" at bounding box center [267, 289] width 85 height 28
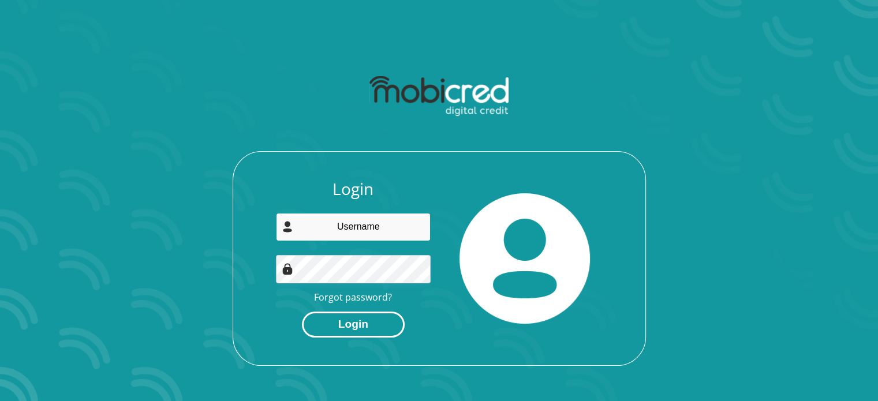
type input "[EMAIL_ADDRESS][DOMAIN_NAME]"
click at [353, 327] on button "Login" at bounding box center [353, 325] width 103 height 26
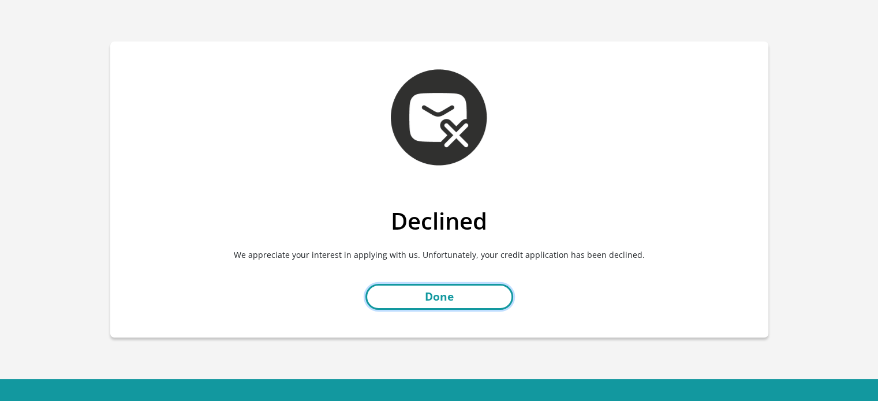
click at [462, 301] on link "Done" at bounding box center [439, 297] width 148 height 26
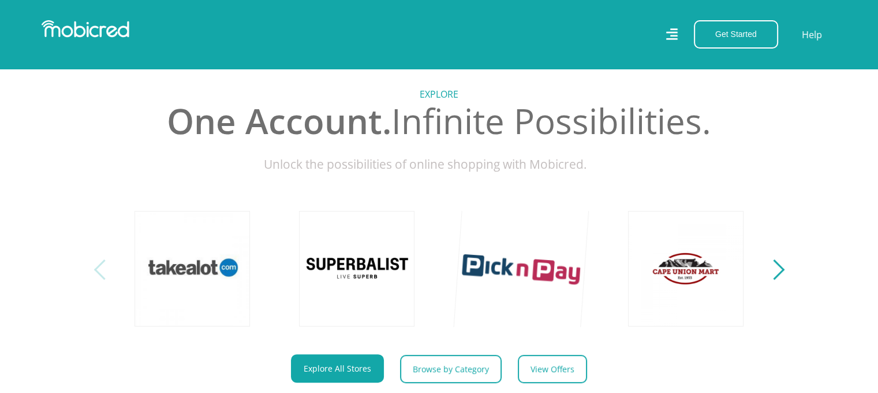
scroll to position [346, 0]
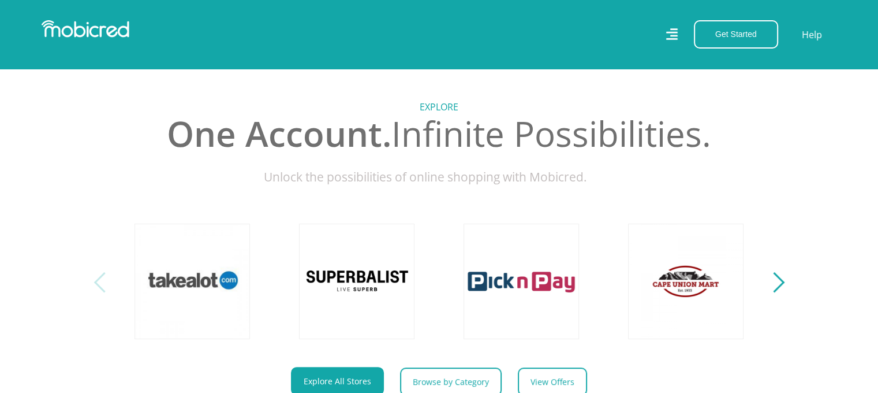
click at [779, 284] on button "Next" at bounding box center [774, 281] width 14 height 23
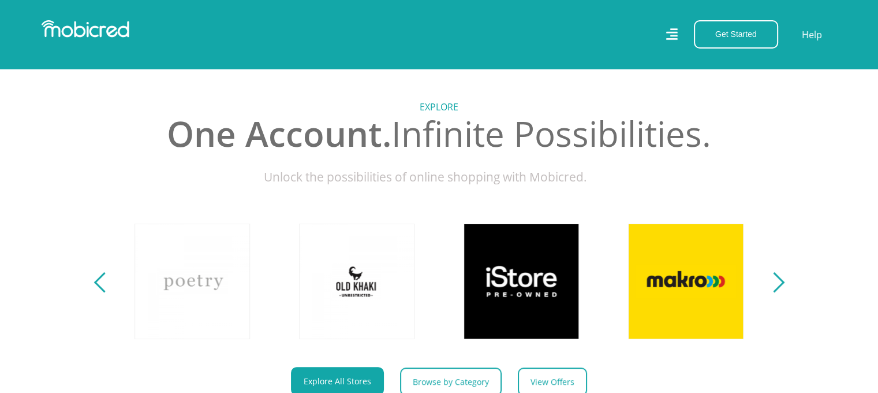
click at [779, 286] on button "Next" at bounding box center [774, 281] width 14 height 23
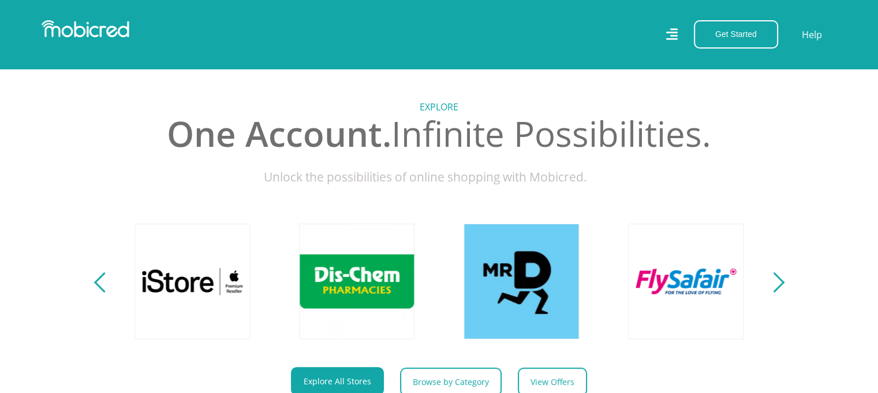
click at [779, 286] on button "Next" at bounding box center [774, 281] width 14 height 23
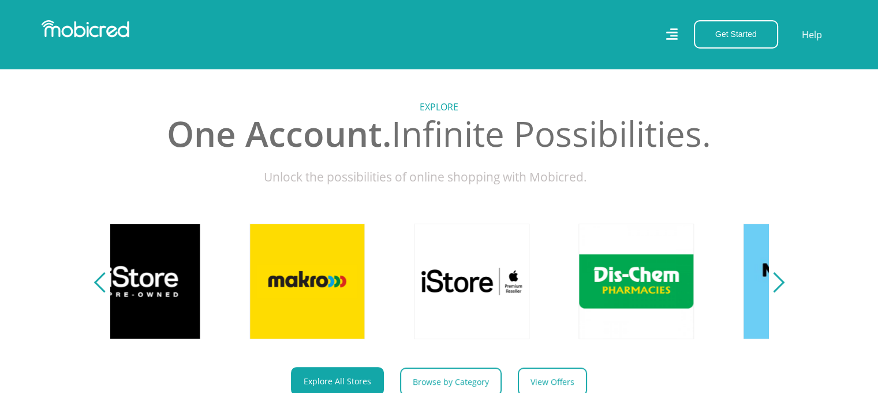
click at [779, 286] on button "Next" at bounding box center [774, 281] width 14 height 23
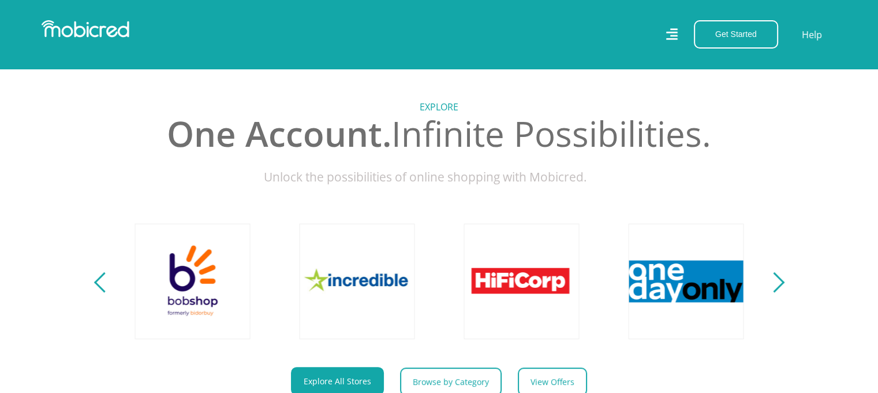
click at [779, 286] on button "Next" at bounding box center [774, 281] width 14 height 23
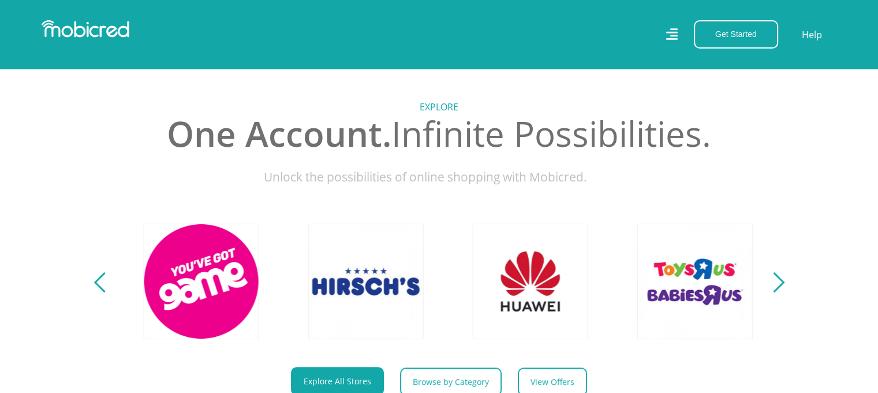
scroll to position [0, 2633]
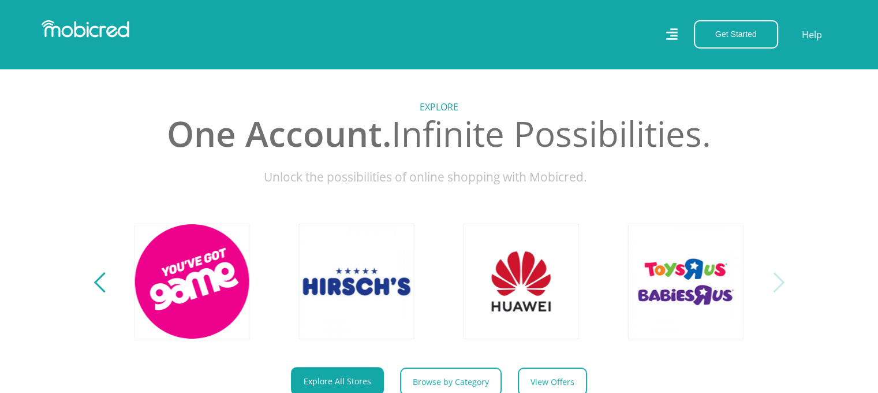
click at [779, 286] on button "Next" at bounding box center [774, 281] width 14 height 23
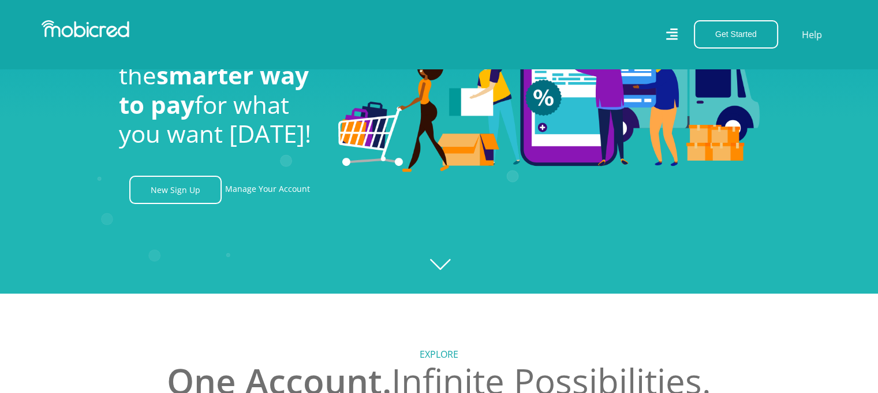
scroll to position [58, 0]
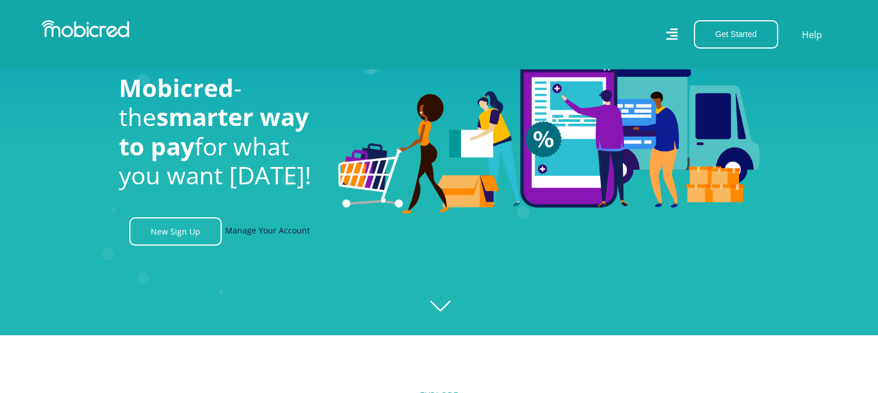
click at [266, 237] on link "Manage Your Account" at bounding box center [267, 231] width 85 height 28
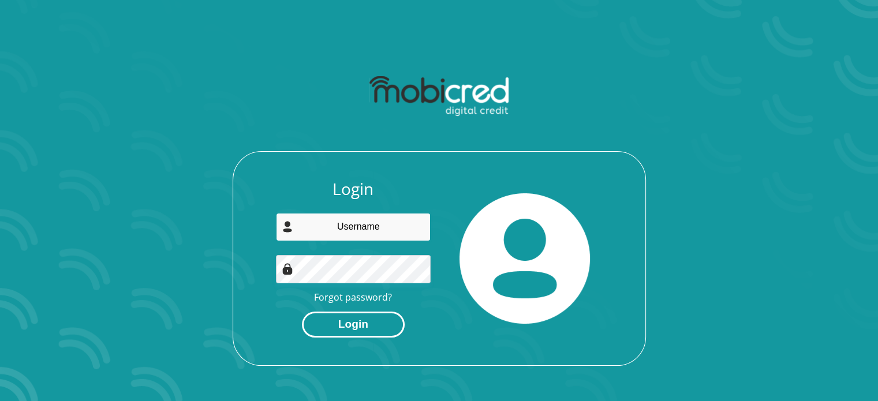
type input "[EMAIL_ADDRESS][DOMAIN_NAME]"
click at [349, 329] on button "Login" at bounding box center [353, 325] width 103 height 26
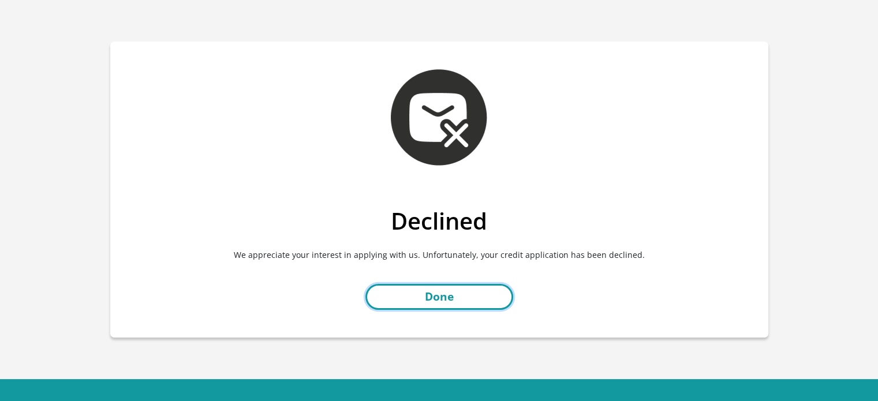
click at [416, 308] on link "Done" at bounding box center [439, 297] width 148 height 26
